Goal: Book appointment/travel/reservation

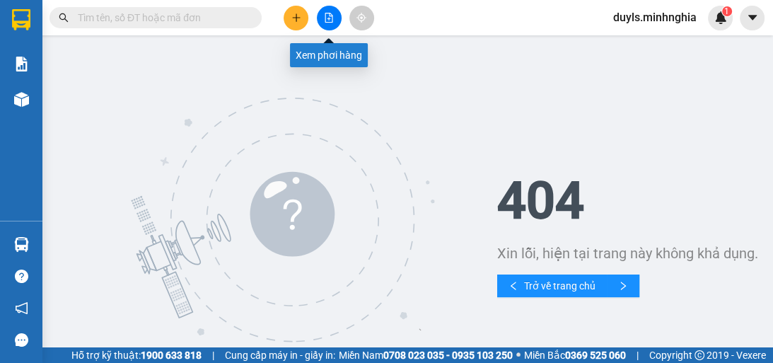
click at [327, 20] on icon "file-add" at bounding box center [329, 18] width 10 height 10
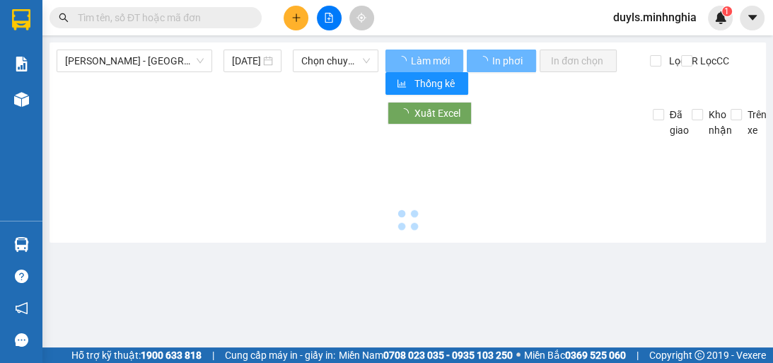
type input "[DATE]"
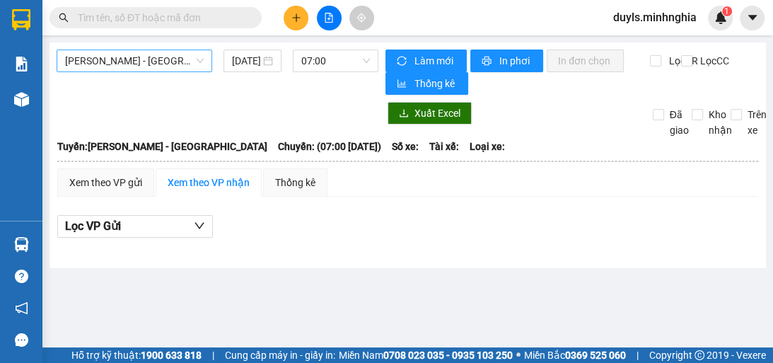
click at [171, 62] on span "[PERSON_NAME] - [GEOGRAPHIC_DATA]" at bounding box center [134, 60] width 139 height 21
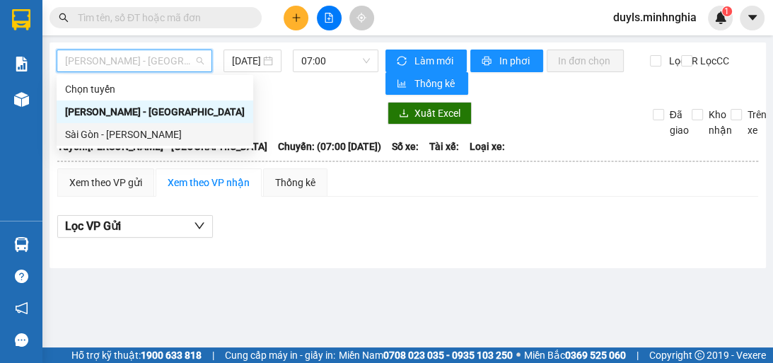
click at [174, 143] on div "Sài Gòn - [PERSON_NAME]" at bounding box center [155, 134] width 197 height 23
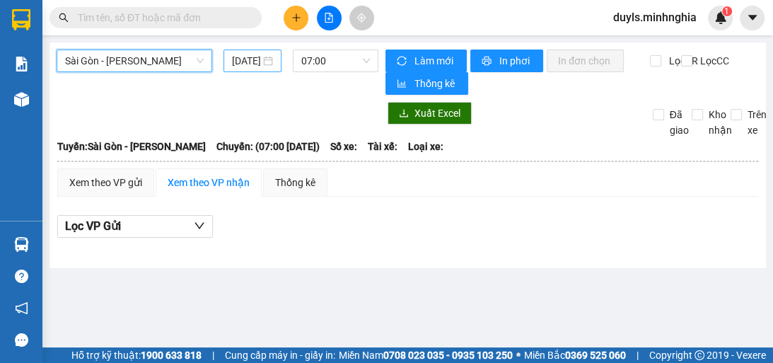
click at [251, 62] on input "[DATE]" at bounding box center [246, 61] width 28 height 16
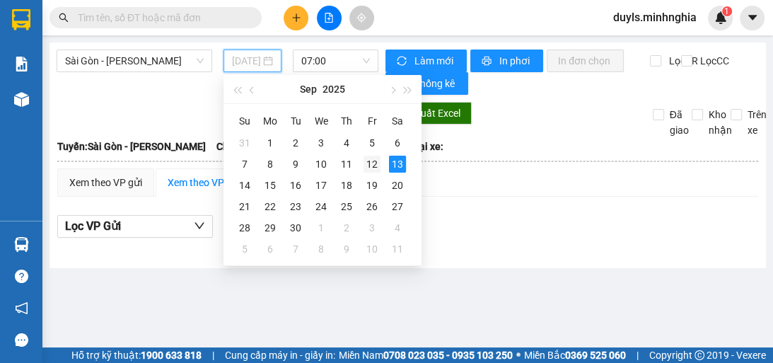
click at [368, 164] on div "12" at bounding box center [371, 164] width 17 height 17
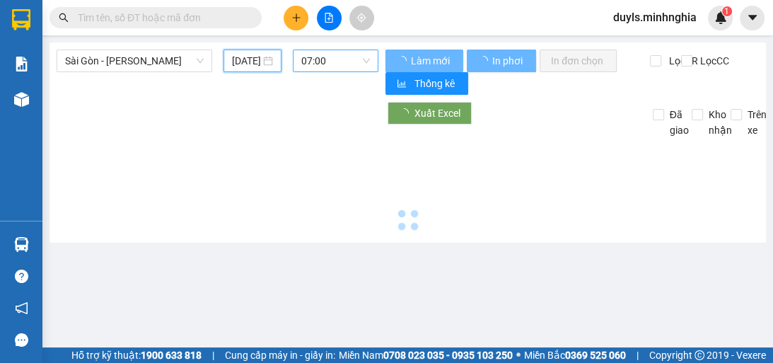
type input "[DATE]"
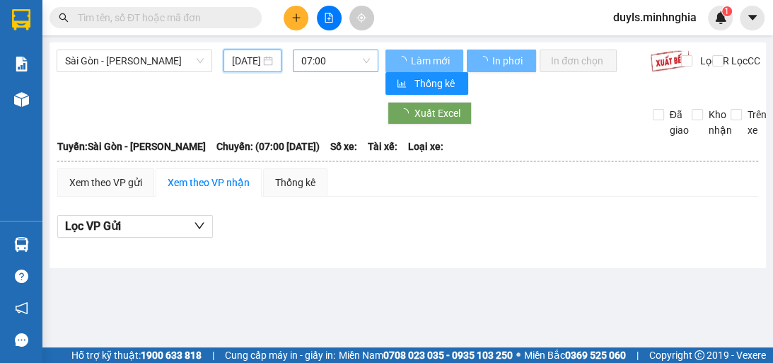
click at [352, 69] on span "07:00" at bounding box center [335, 60] width 69 height 21
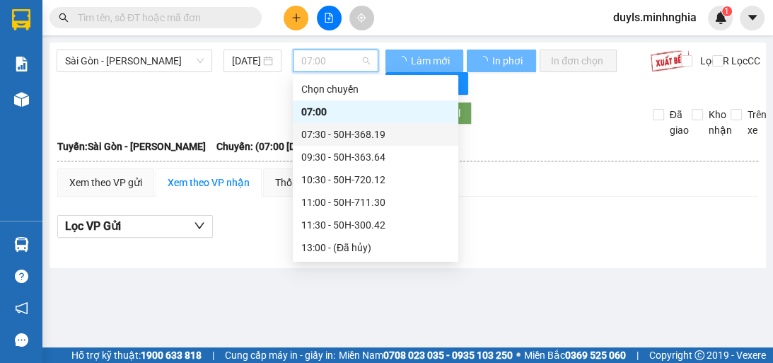
click at [362, 136] on div "07:30 - 50H-368.19" at bounding box center [375, 135] width 148 height 16
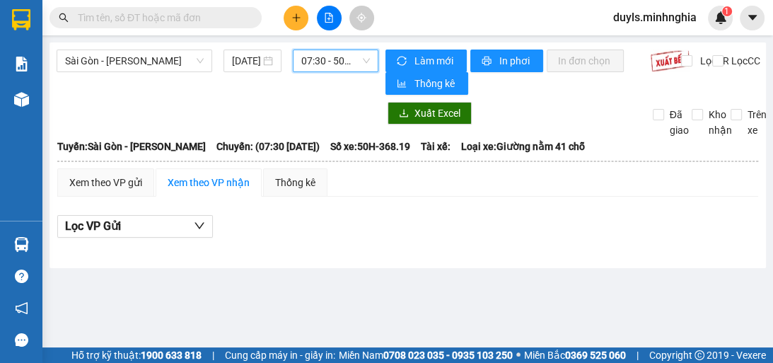
click at [342, 71] on span "07:30 - 50H-368.19" at bounding box center [335, 60] width 69 height 21
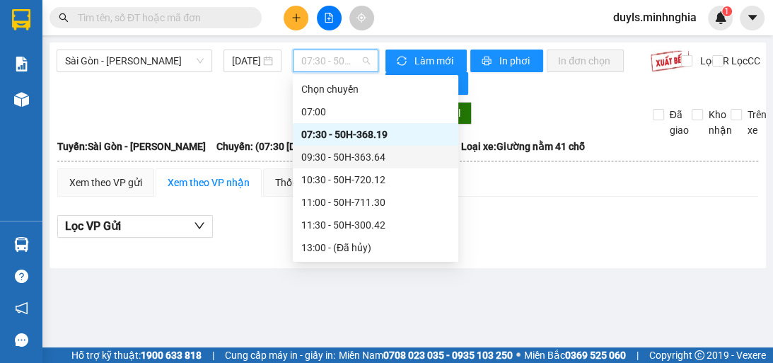
click at [349, 155] on div "09:30 - 50H-363.64" at bounding box center [375, 157] width 148 height 16
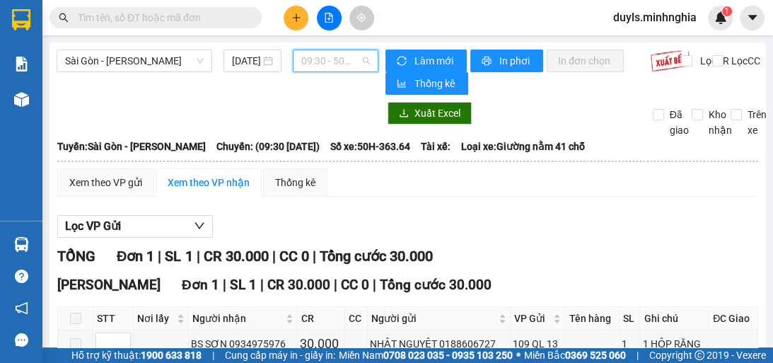
click at [338, 66] on span "09:30 - 50H-363.64" at bounding box center [335, 60] width 69 height 21
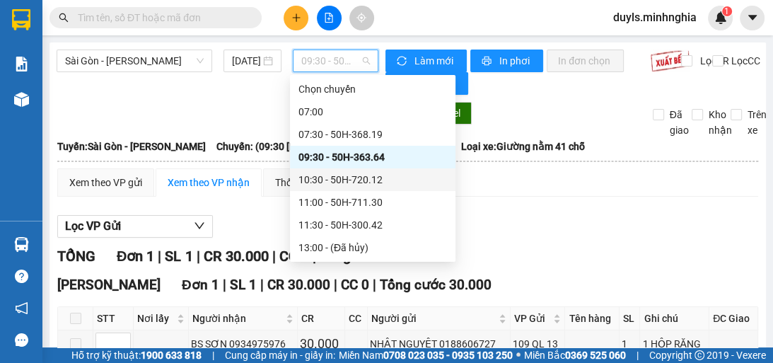
click at [373, 180] on div "10:30 - 50H-720.12" at bounding box center [372, 180] width 148 height 16
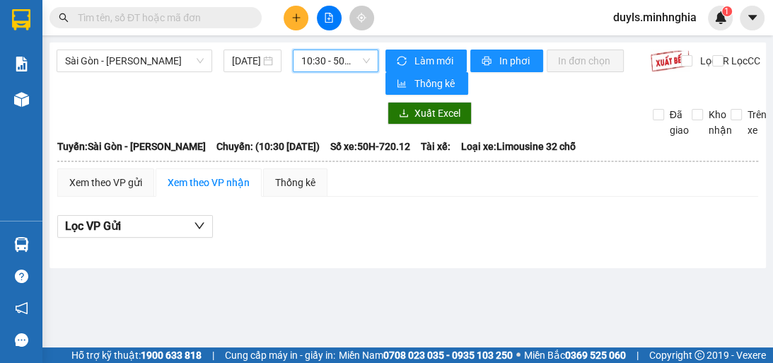
click at [345, 63] on span "10:30 - 50H-720.12" at bounding box center [335, 60] width 69 height 21
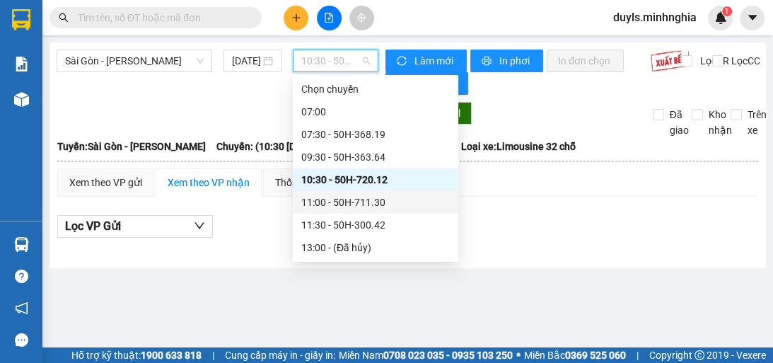
click at [394, 205] on div "11:00 - 50H-711.30" at bounding box center [375, 202] width 148 height 16
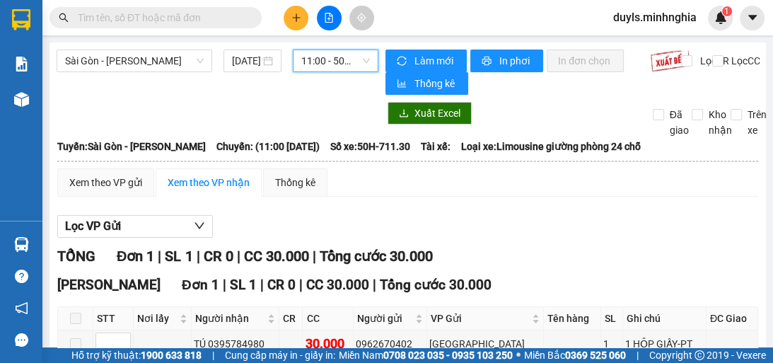
click at [353, 68] on span "11:00 - 50H-711.30" at bounding box center [335, 60] width 69 height 21
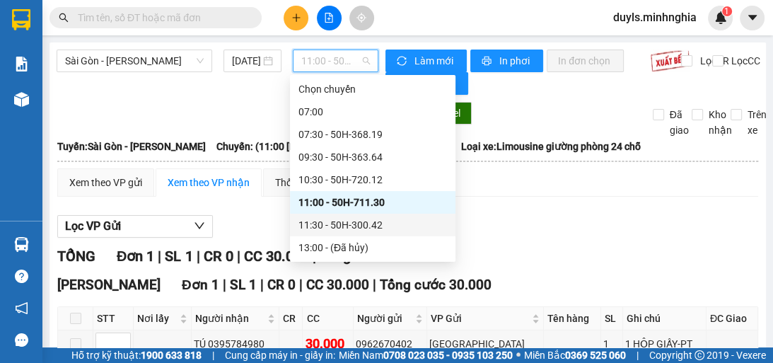
click at [370, 227] on div "11:30 - 50H-300.42" at bounding box center [372, 225] width 148 height 16
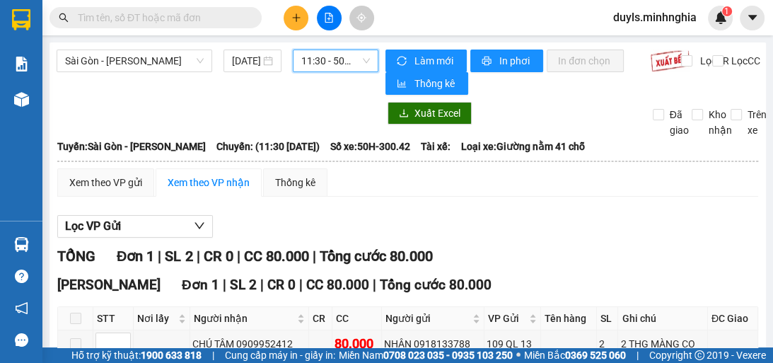
click at [331, 62] on span "11:30 - 50H-300.42" at bounding box center [335, 60] width 69 height 21
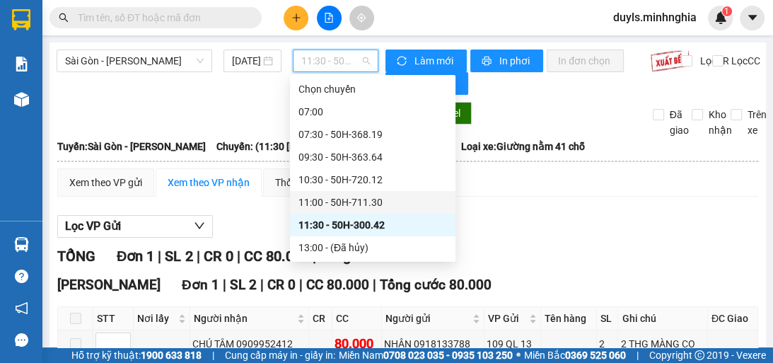
scroll to position [113, 0]
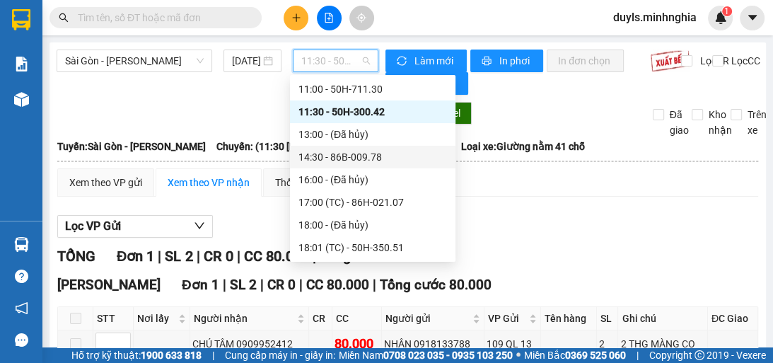
click at [402, 157] on div "14:30 - 86B-009.78" at bounding box center [372, 157] width 148 height 16
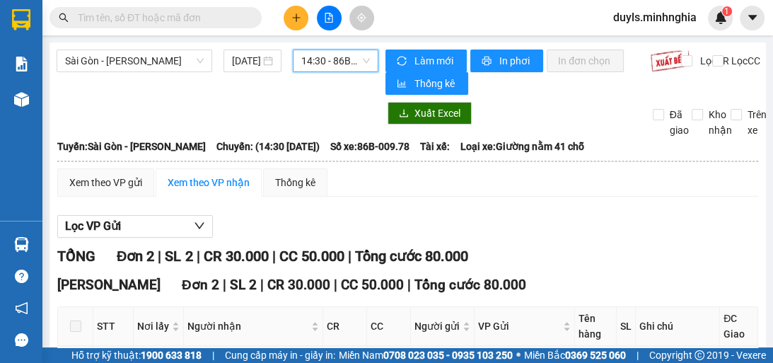
click at [348, 62] on span "14:30 - 86B-009.78" at bounding box center [335, 60] width 69 height 21
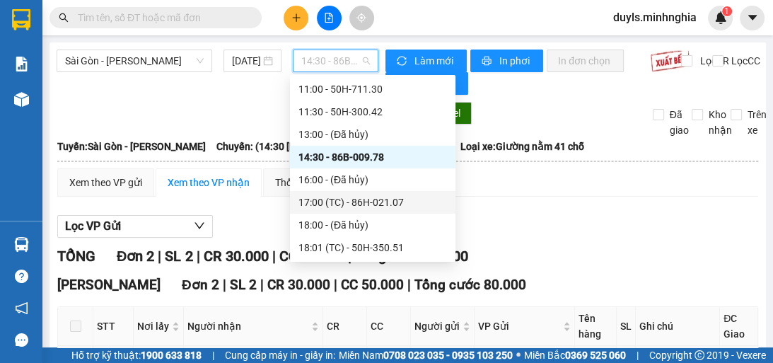
click at [380, 209] on div "17:00 (TC) - 86H-021.07" at bounding box center [372, 202] width 148 height 16
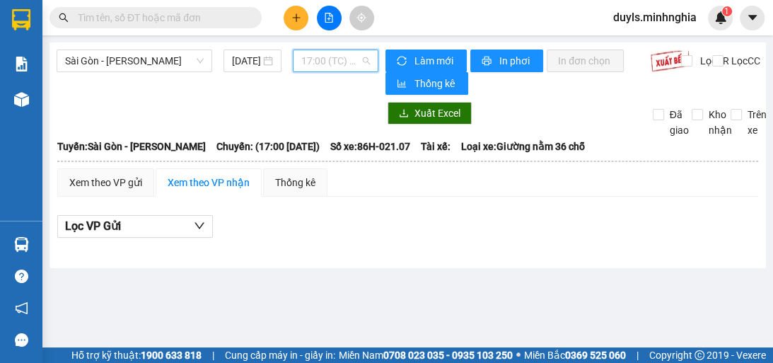
click at [320, 62] on span "17:00 (TC) - 86H-021.07" at bounding box center [335, 60] width 69 height 21
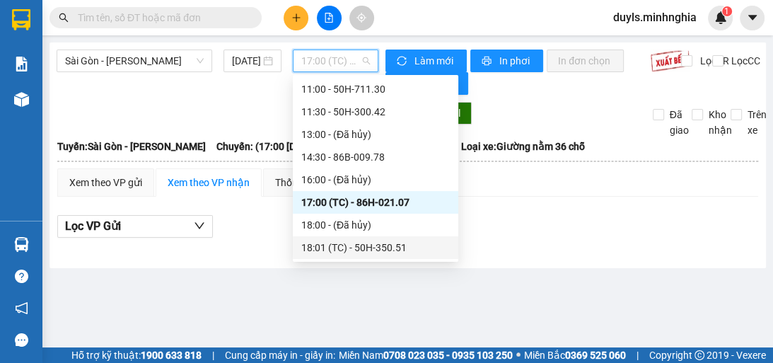
click at [378, 250] on div "18:01 (TC) - 50H-350.51" at bounding box center [375, 248] width 148 height 16
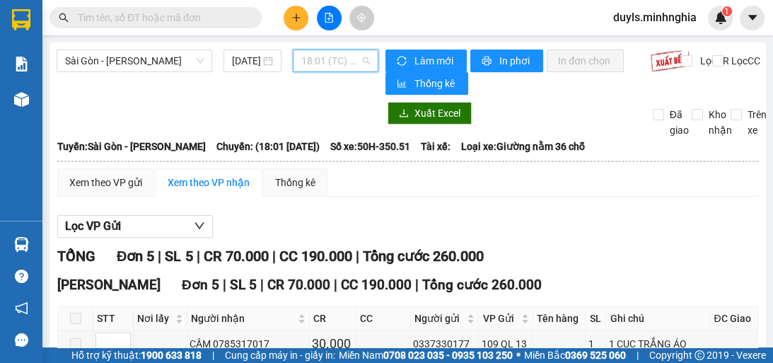
click at [333, 62] on span "18:01 (TC) - 50H-350.51" at bounding box center [335, 60] width 69 height 21
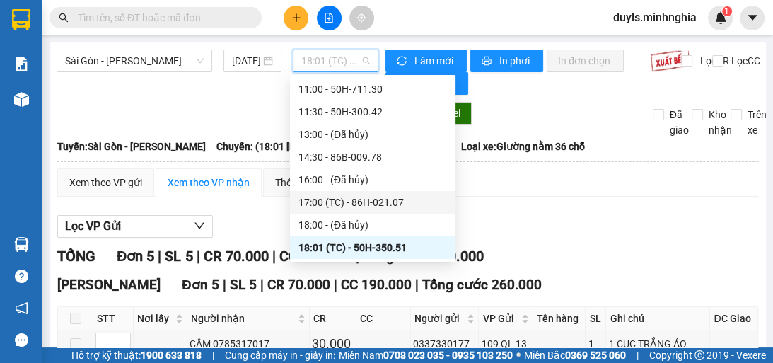
scroll to position [204, 0]
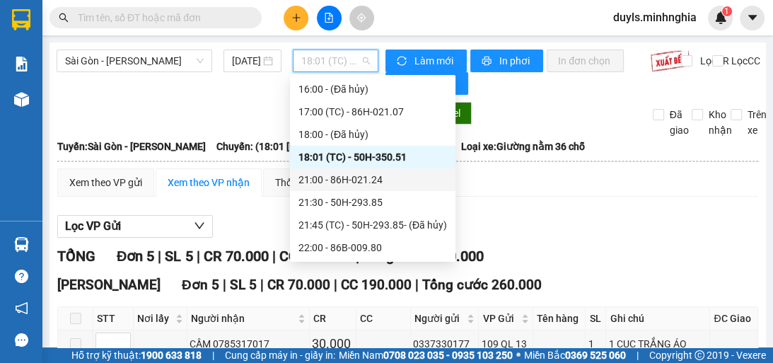
click at [388, 182] on div "21:00 - 86H-021.24" at bounding box center [372, 180] width 148 height 16
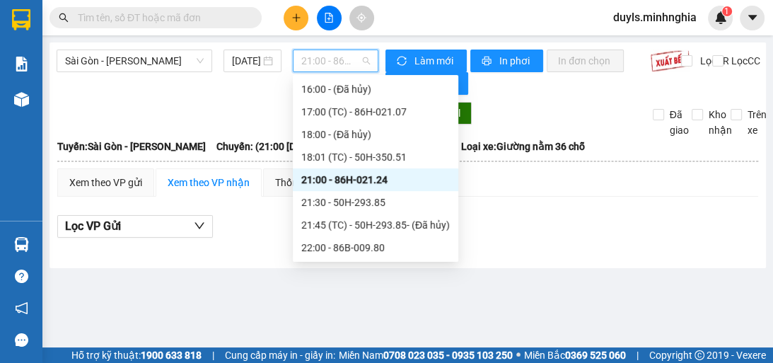
click at [360, 60] on span "21:00 - 86H-021.24" at bounding box center [335, 60] width 69 height 21
click at [370, 206] on div "21:30 - 50H-293.85" at bounding box center [375, 202] width 148 height 16
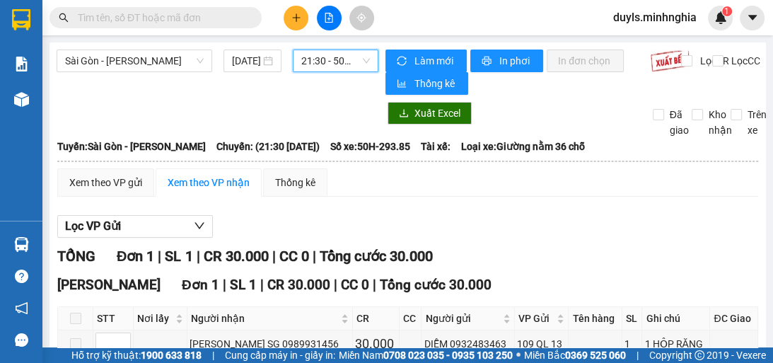
click at [349, 68] on span "21:30 - 50H-293.85" at bounding box center [335, 60] width 69 height 21
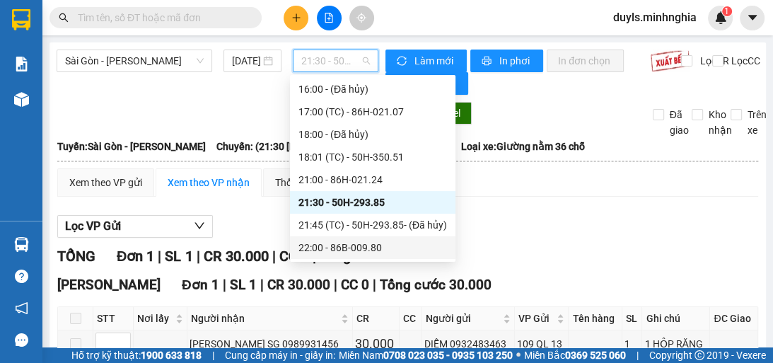
click at [382, 249] on div "22:00 - 86B-009.80" at bounding box center [372, 248] width 148 height 16
